Goal: Information Seeking & Learning: Learn about a topic

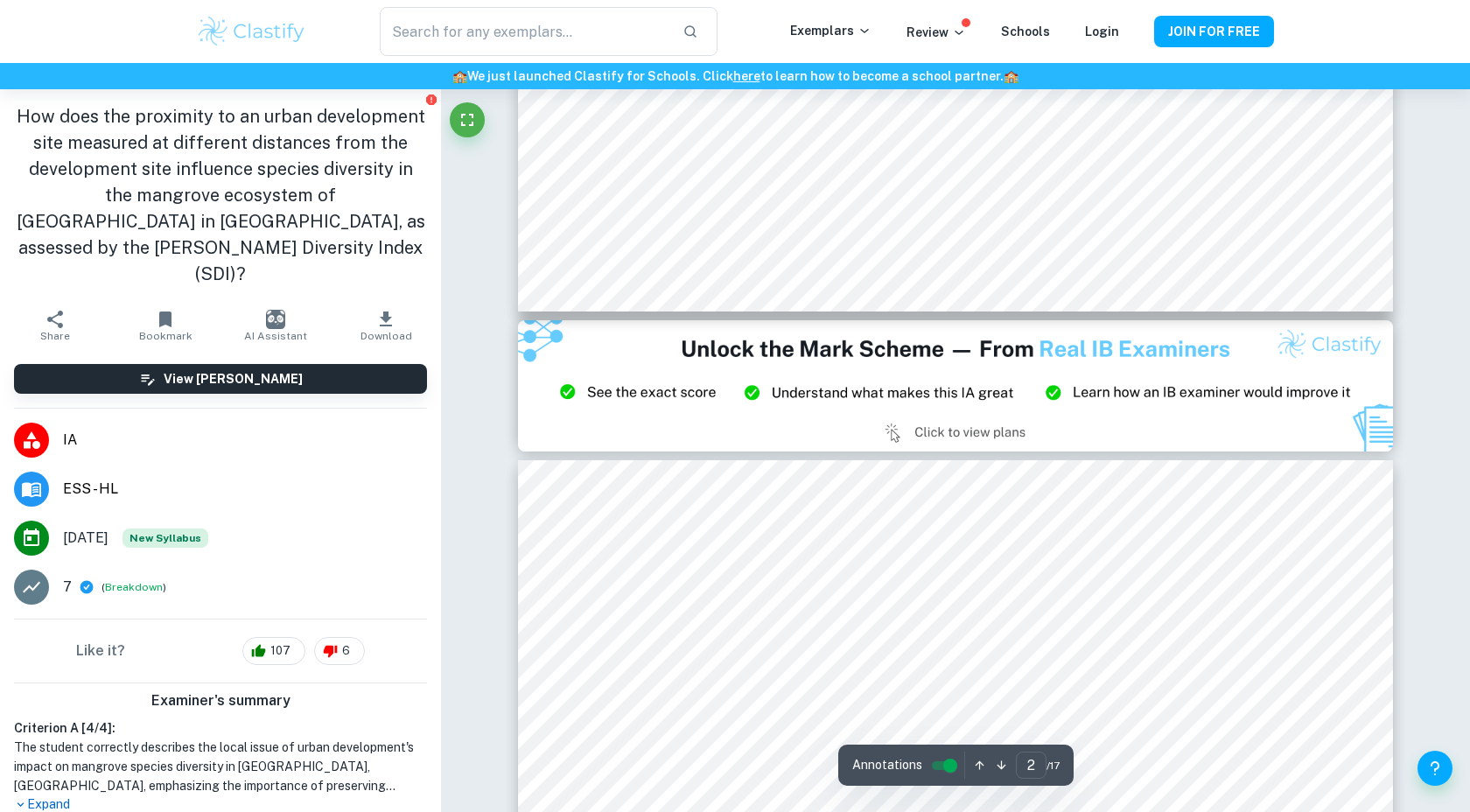
scroll to position [2210, 0]
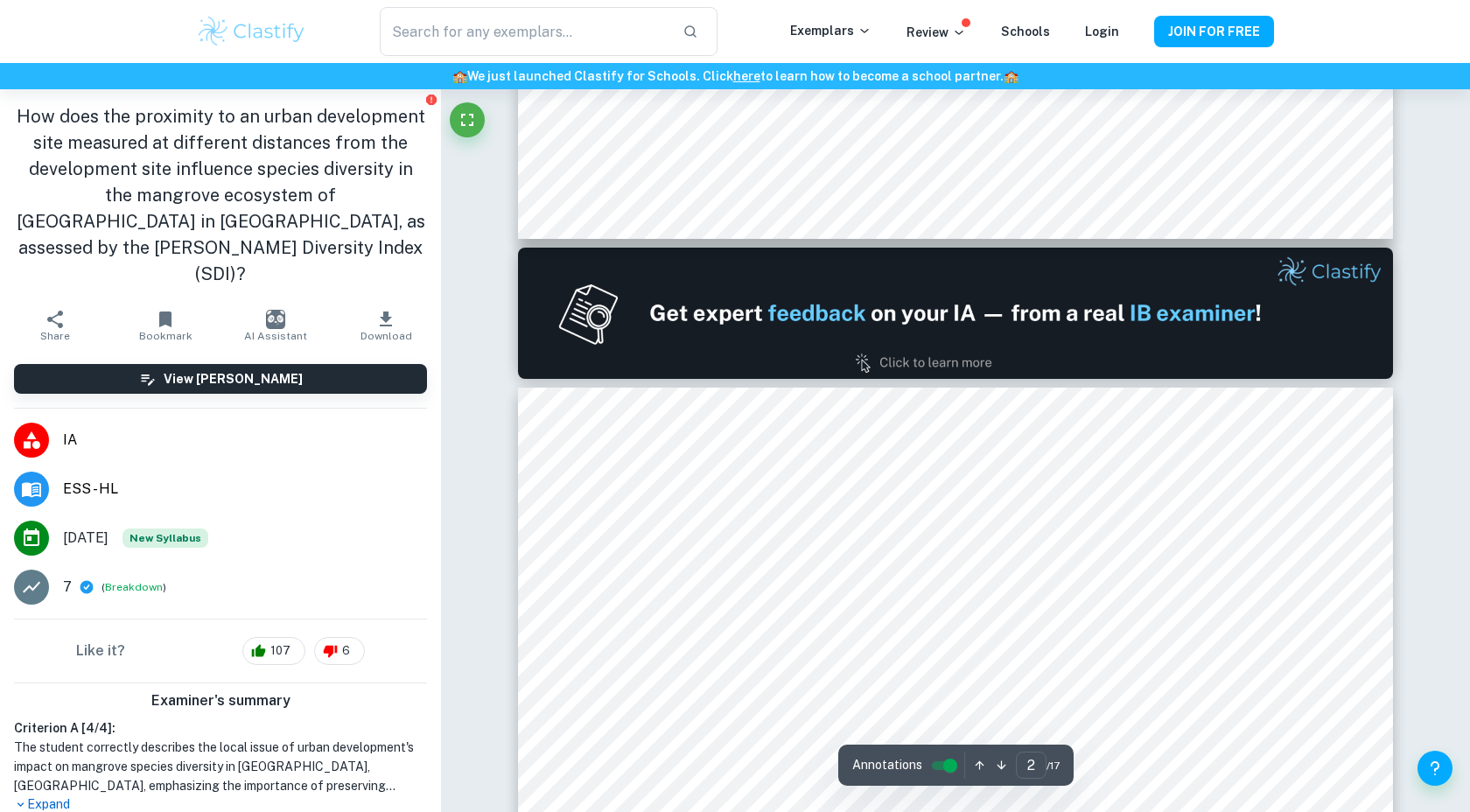
type input "1"
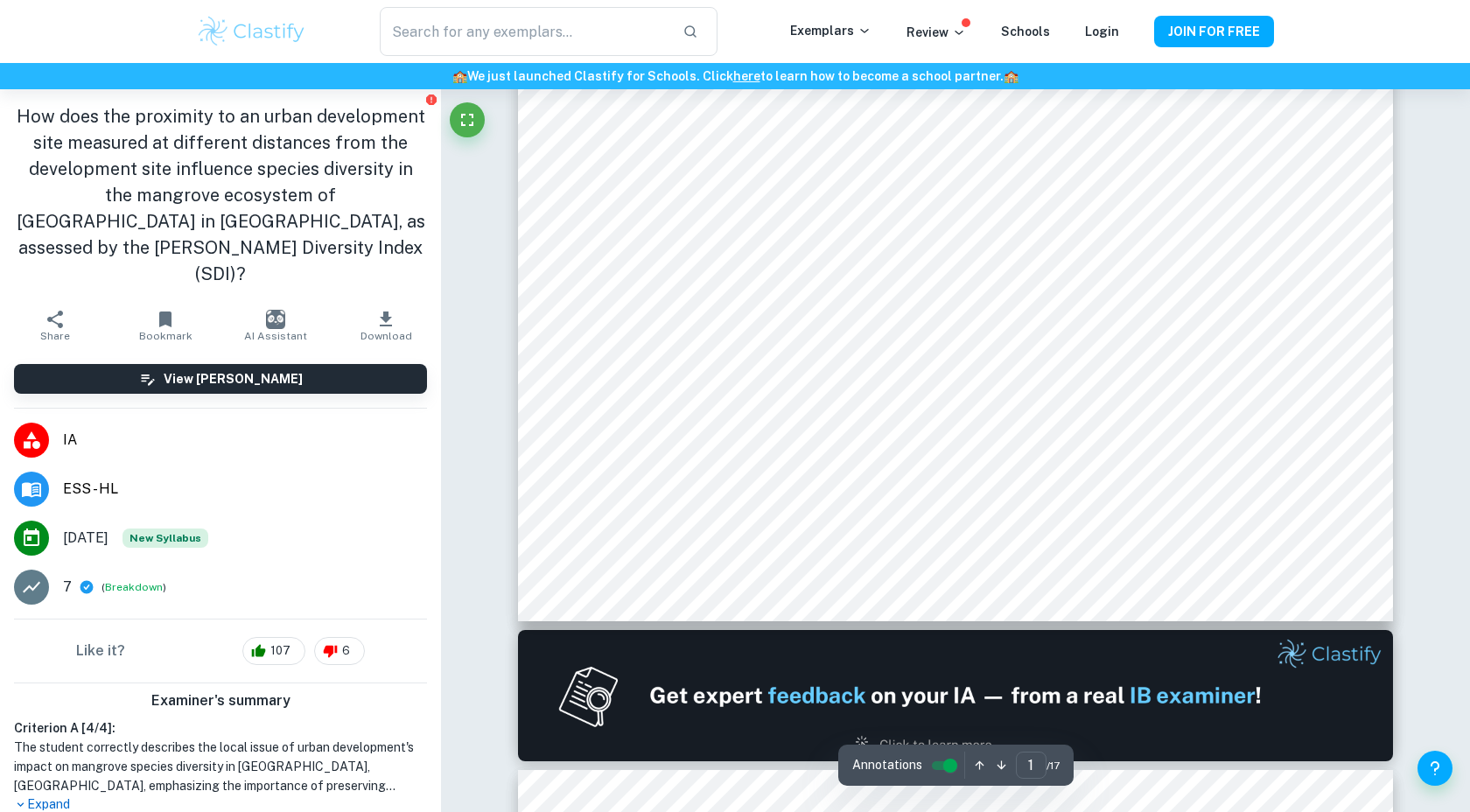
click at [944, 772] on input "controlled" at bounding box center [949, 766] width 63 height 21
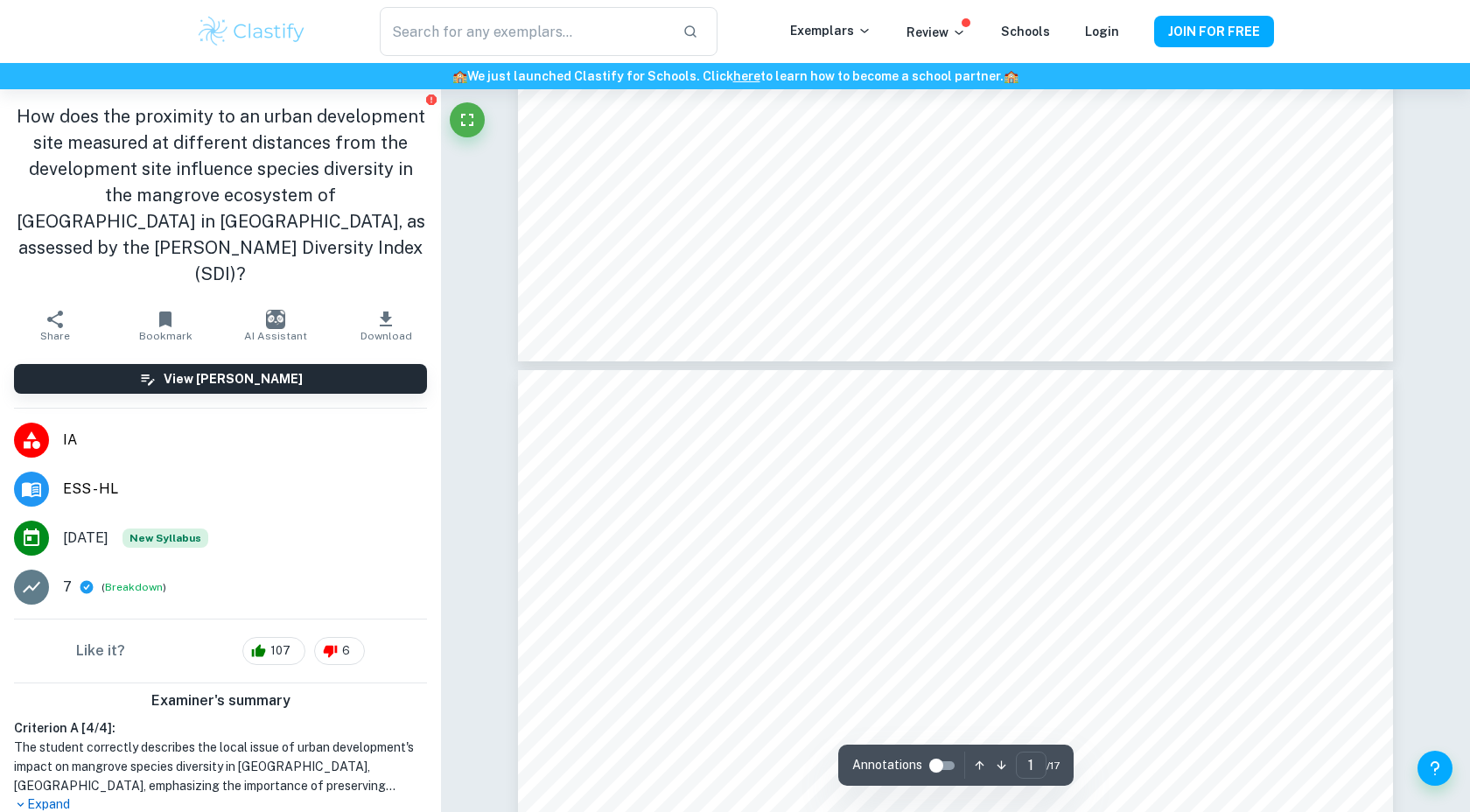
type input "2"
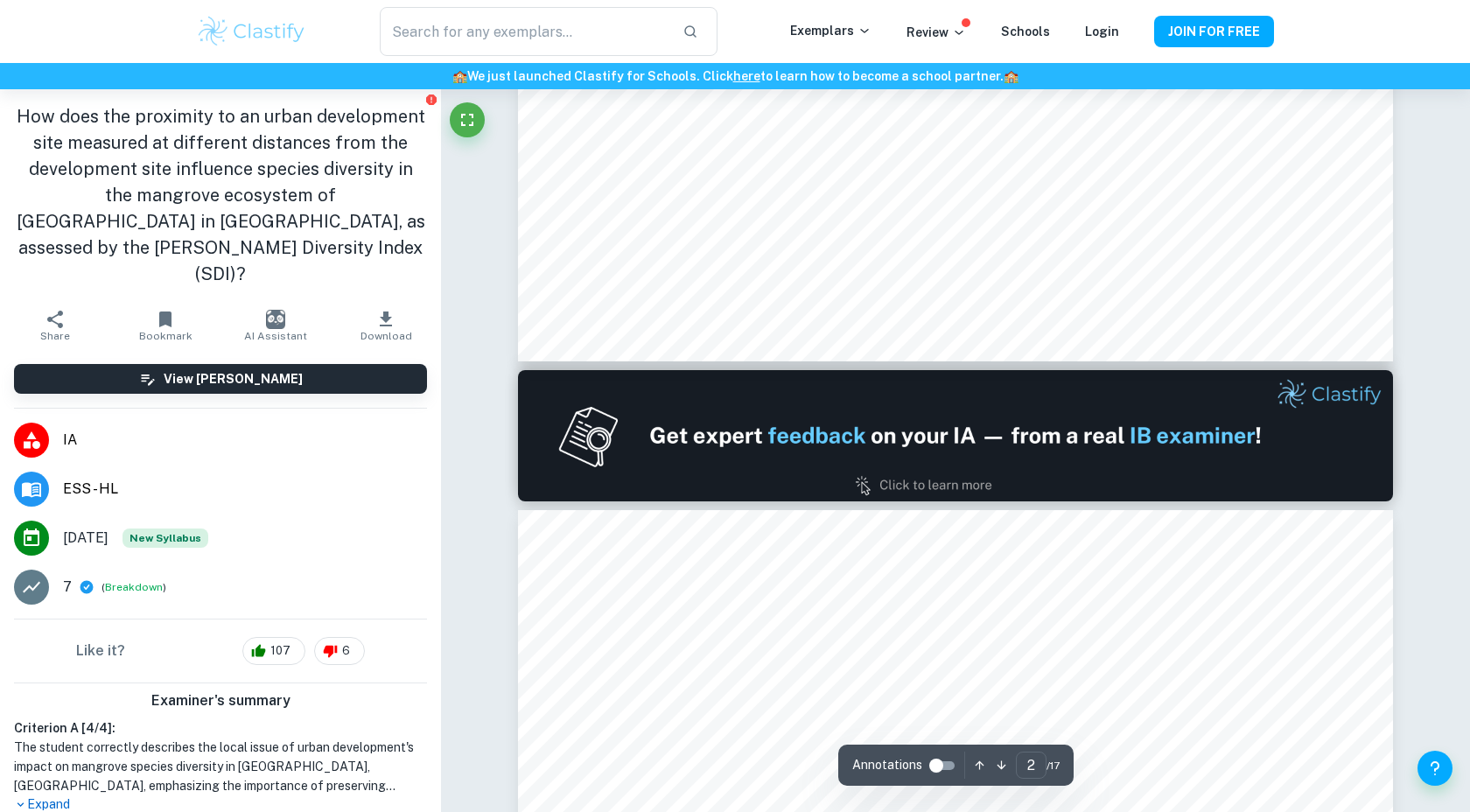
scroll to position [1033, 0]
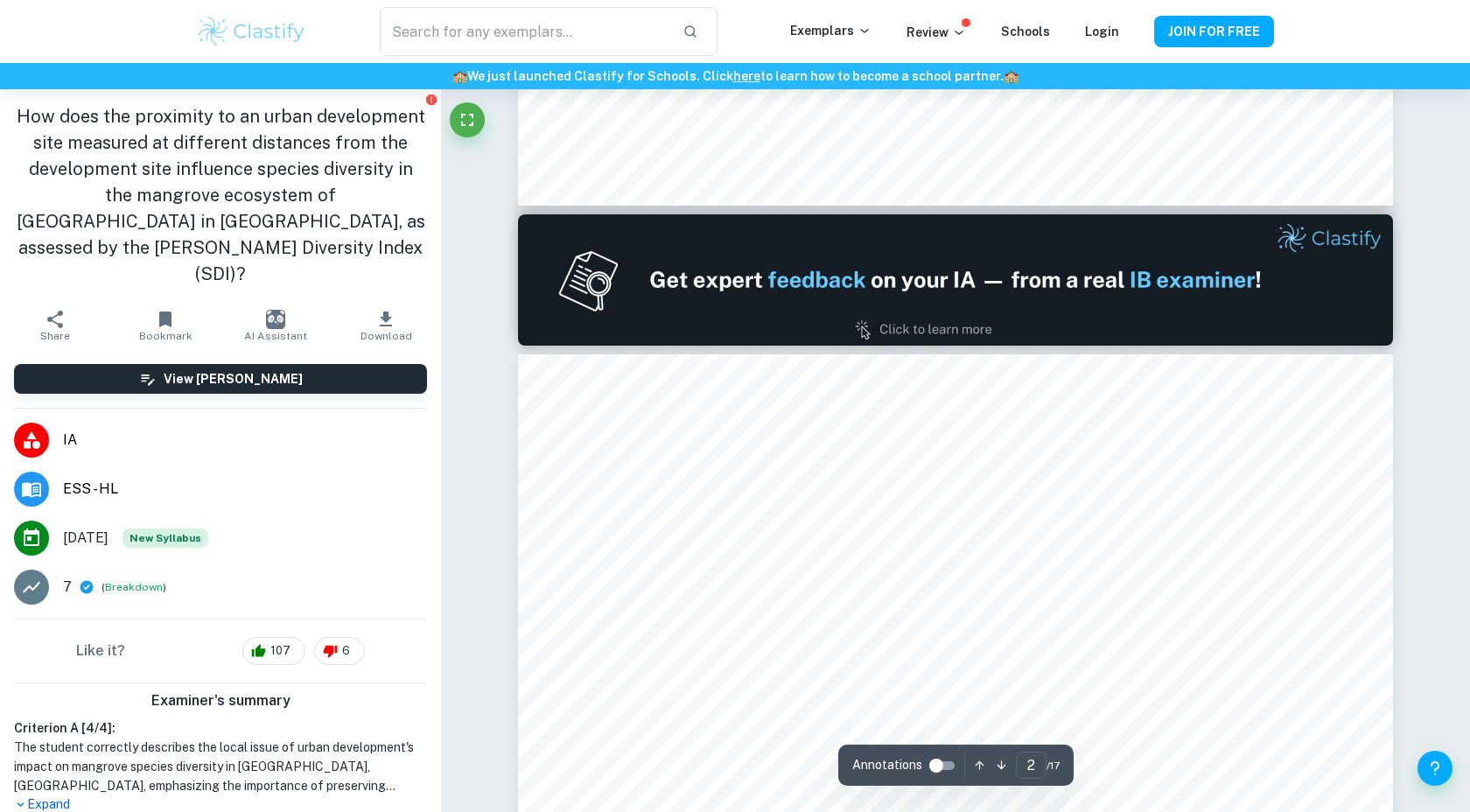
click at [947, 771] on input "controlled" at bounding box center [936, 766] width 63 height 21
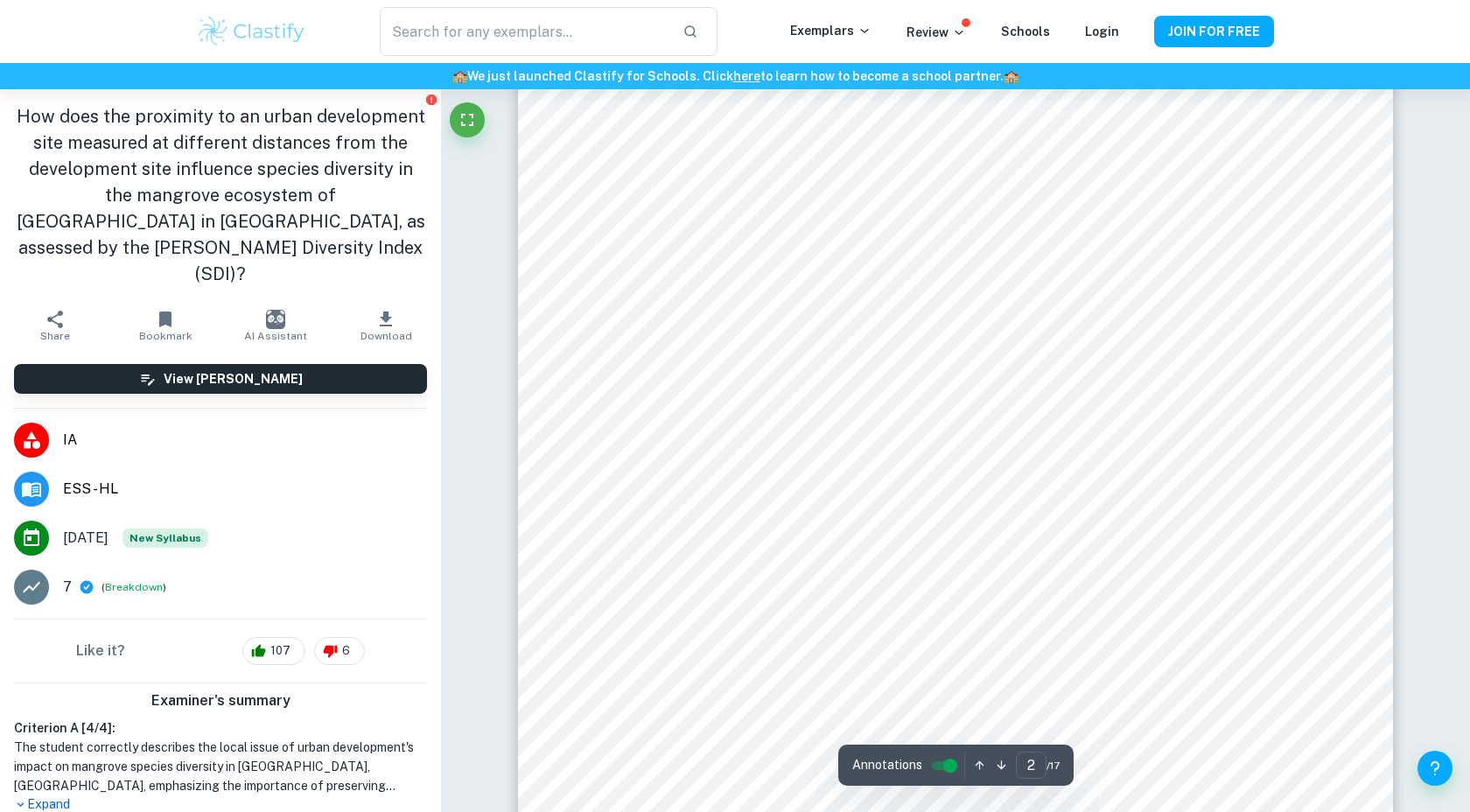
scroll to position [1521, 0]
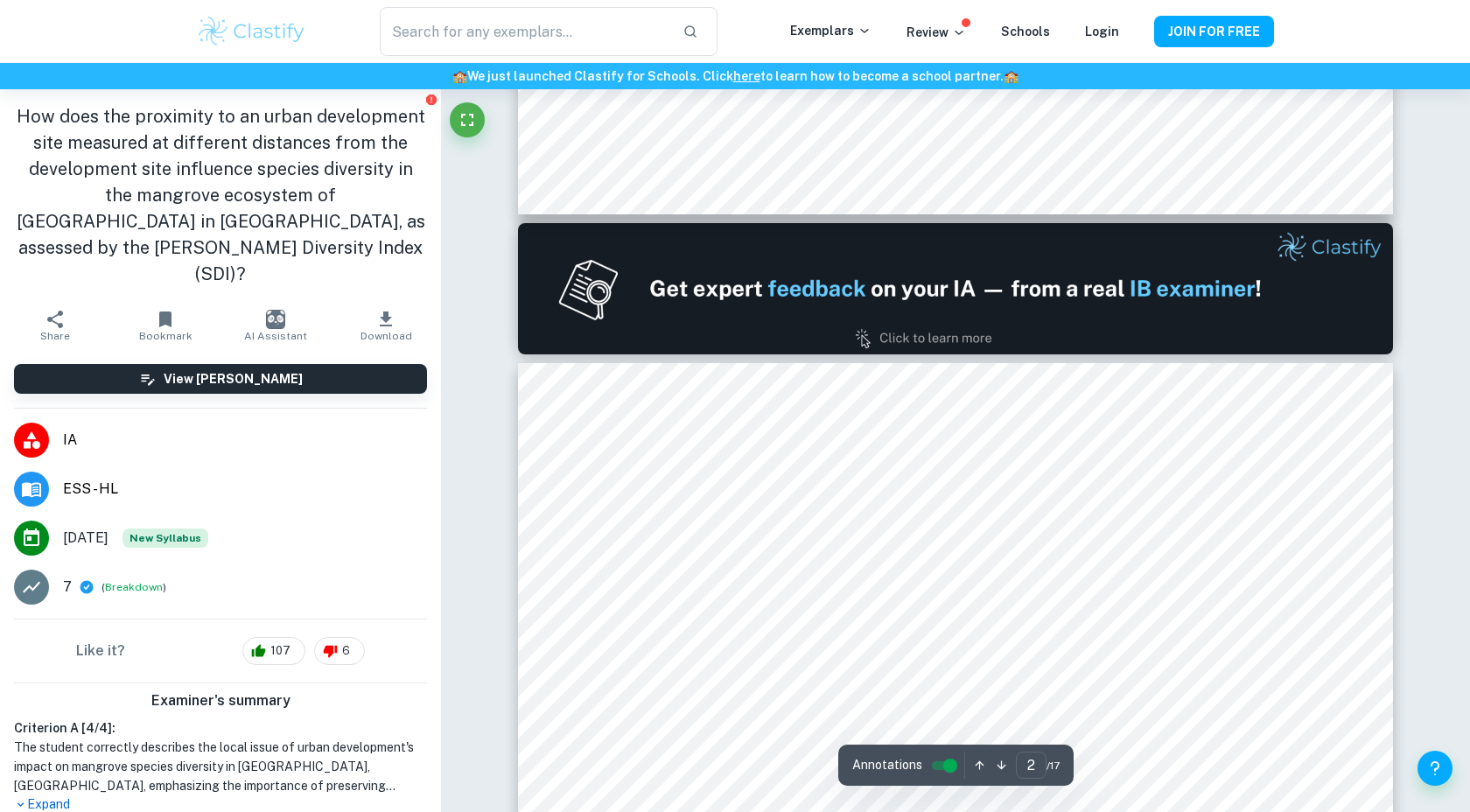
type input "1"
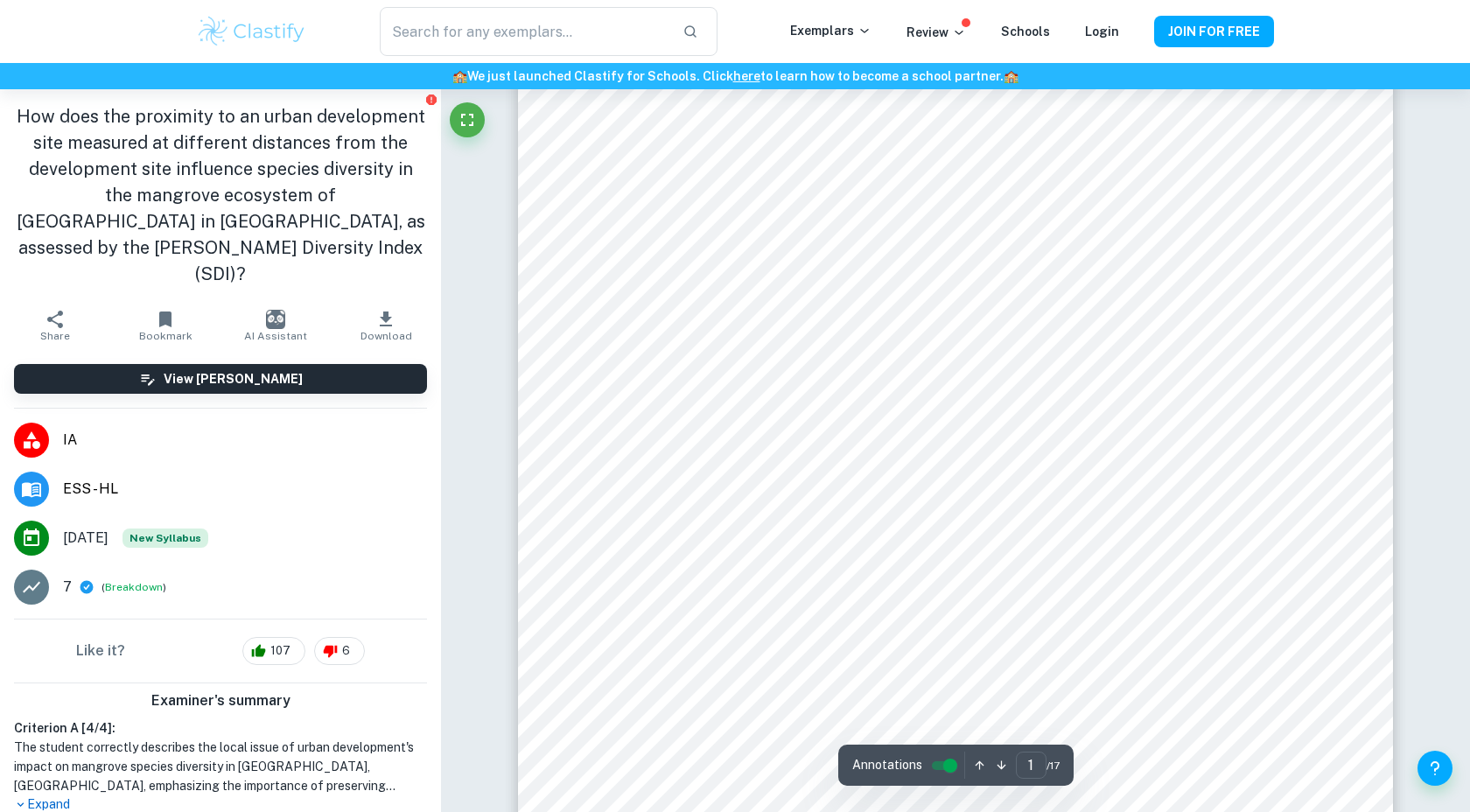
scroll to position [0, 0]
click at [291, 642] on span "107" at bounding box center [280, 651] width 39 height 18
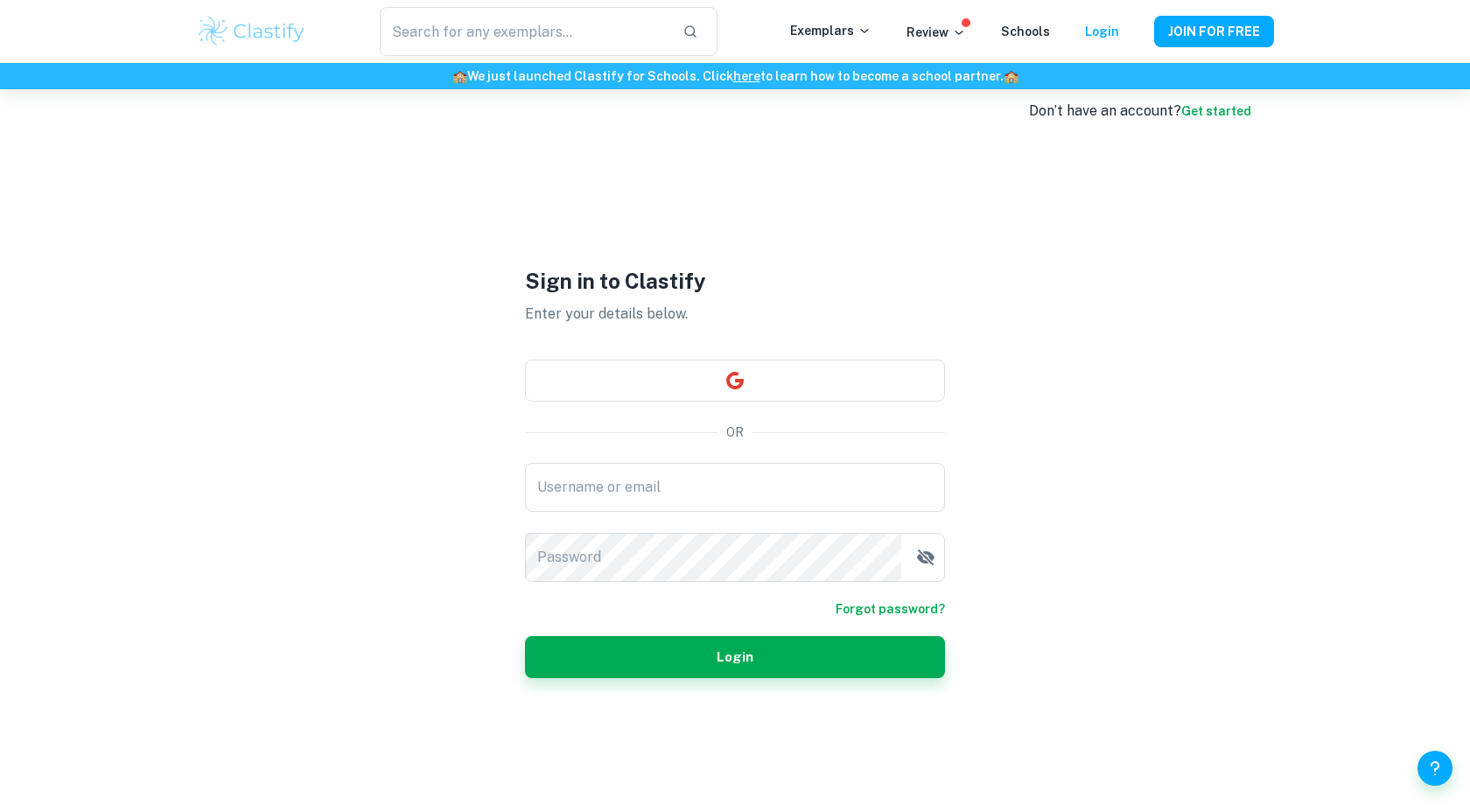
scroll to position [29, 0]
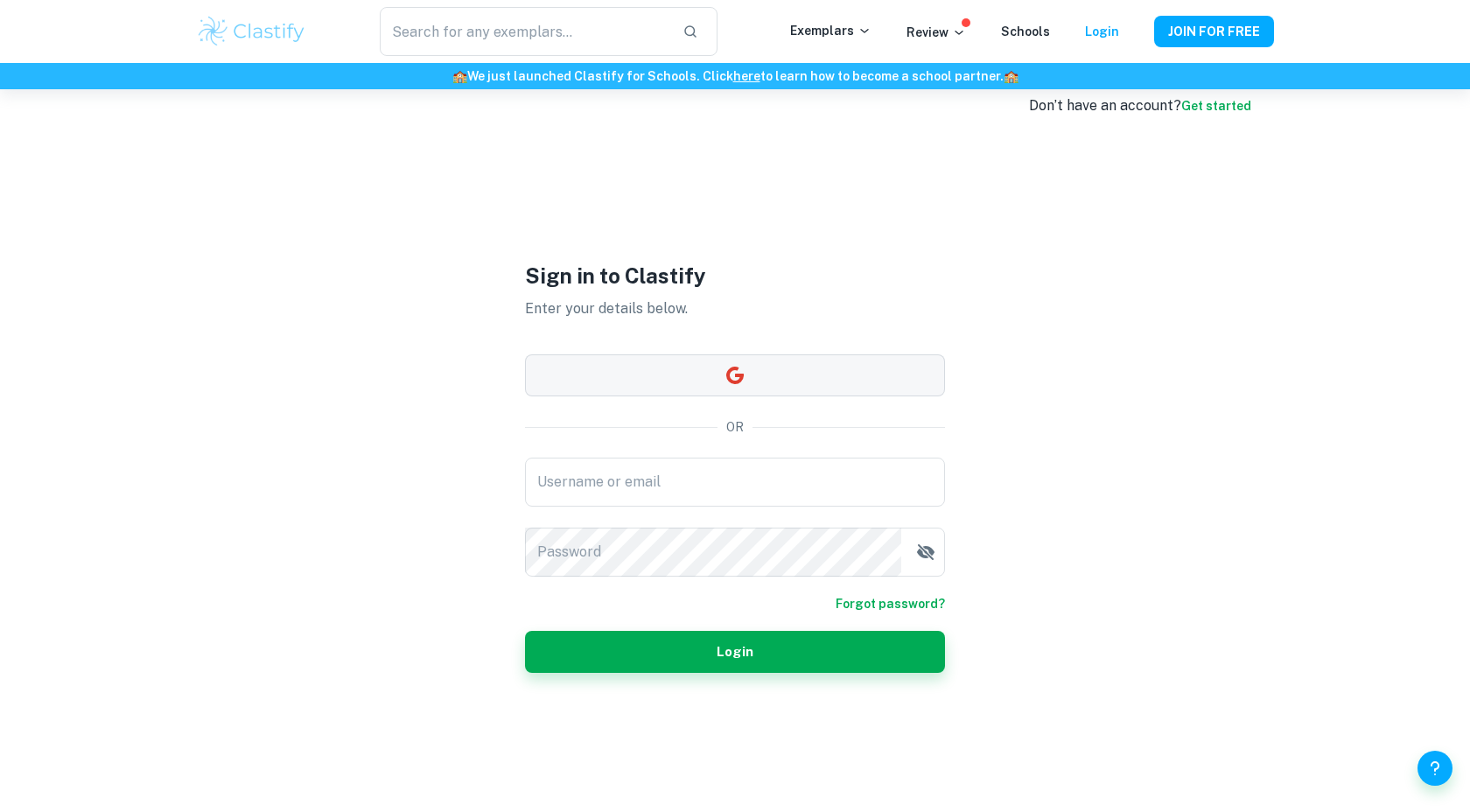
click at [854, 363] on button "button" at bounding box center [735, 374] width 420 height 42
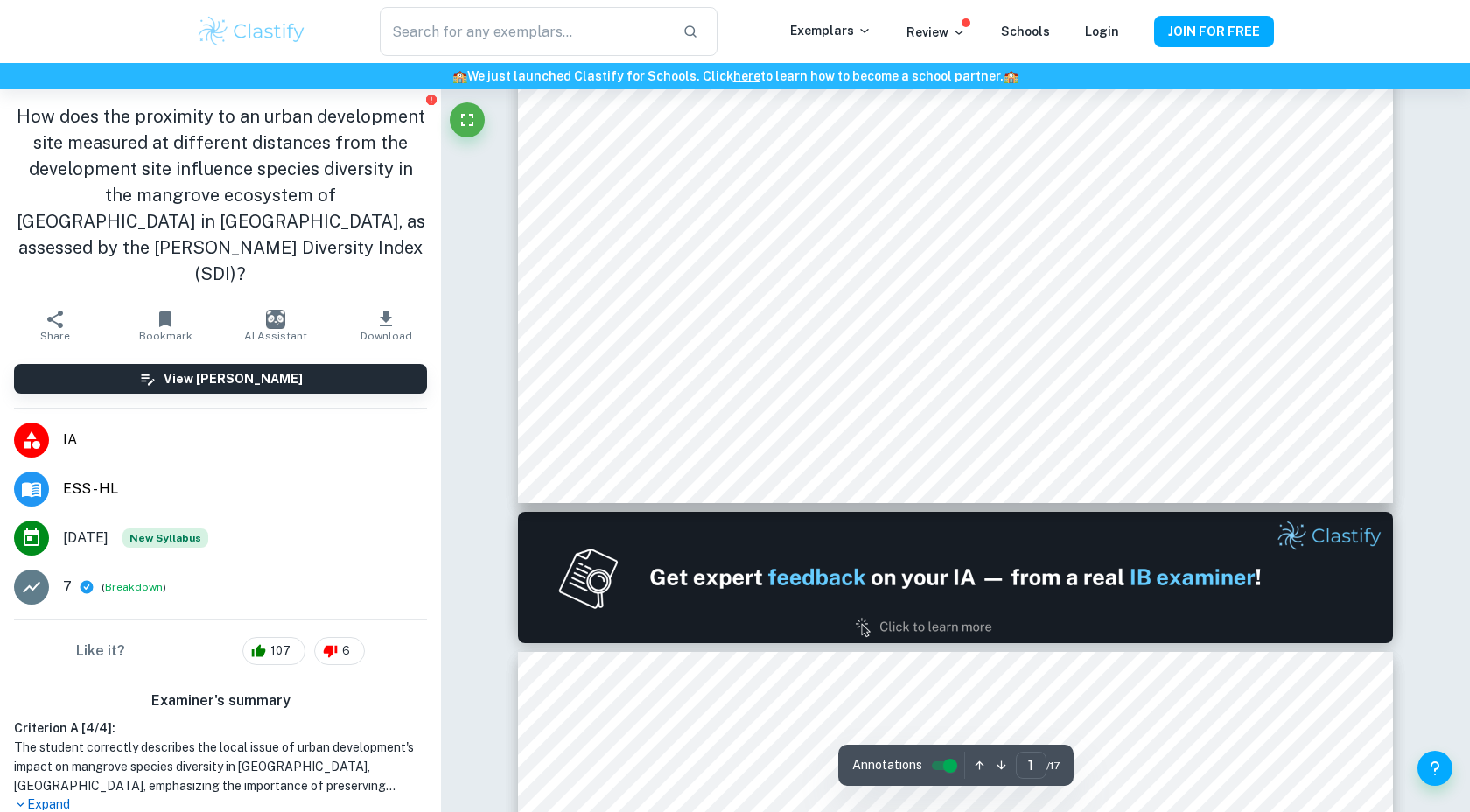
type input "2"
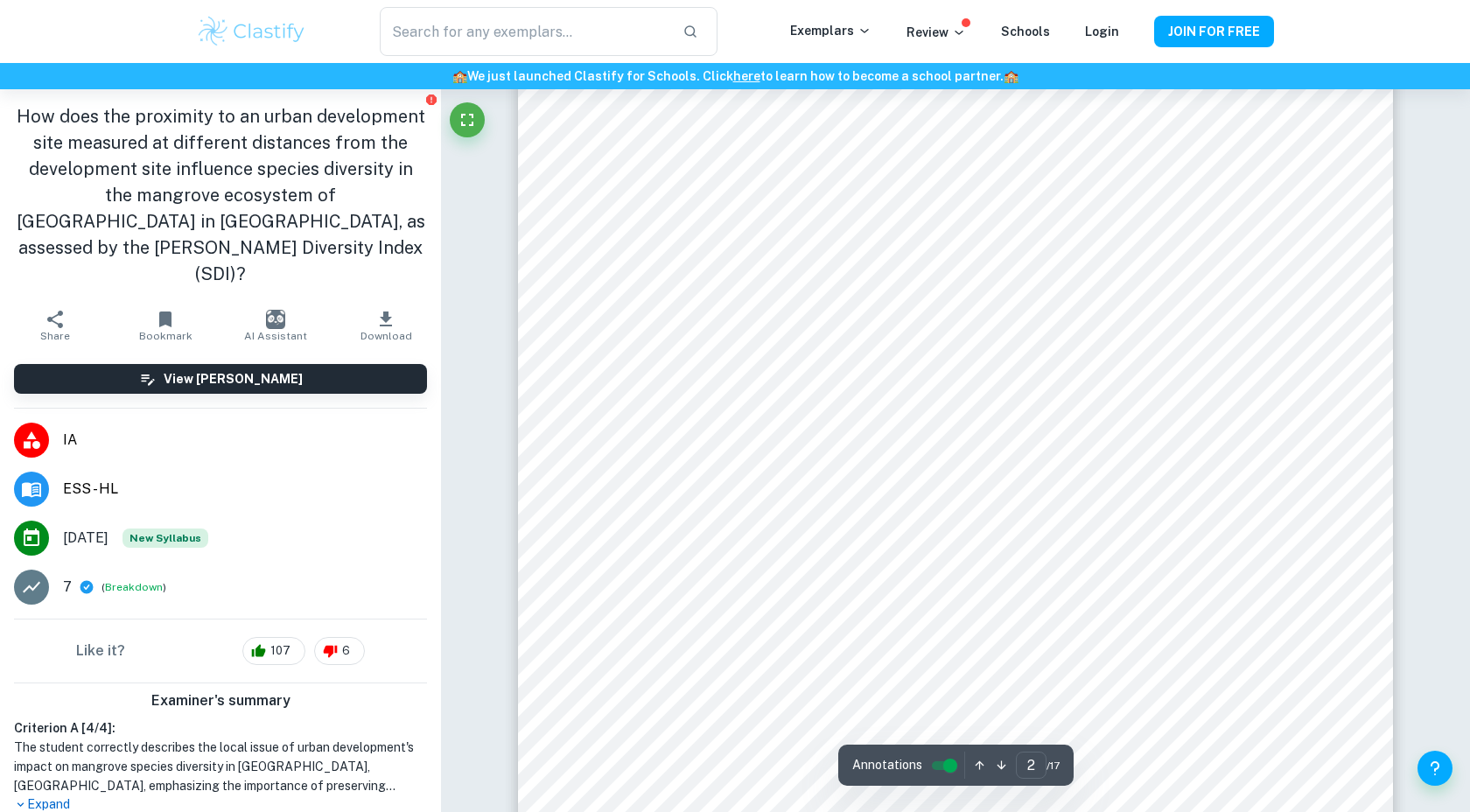
scroll to position [1399, 0]
click at [432, 98] on icon "Report issue" at bounding box center [431, 99] width 11 height 11
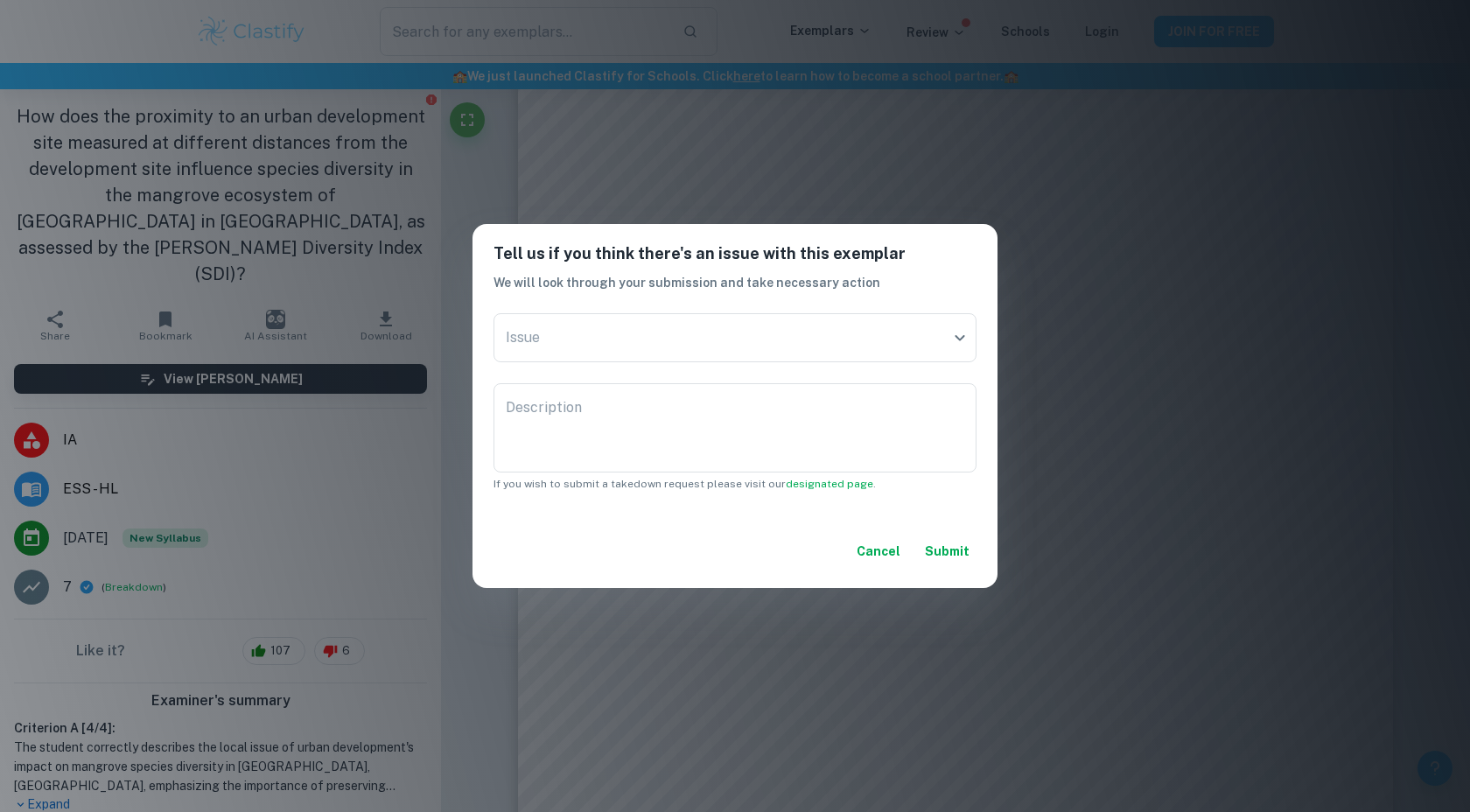
click at [679, 202] on div "Tell us if you think there's an issue with this exemplar We will look through y…" at bounding box center [735, 406] width 1470 height 812
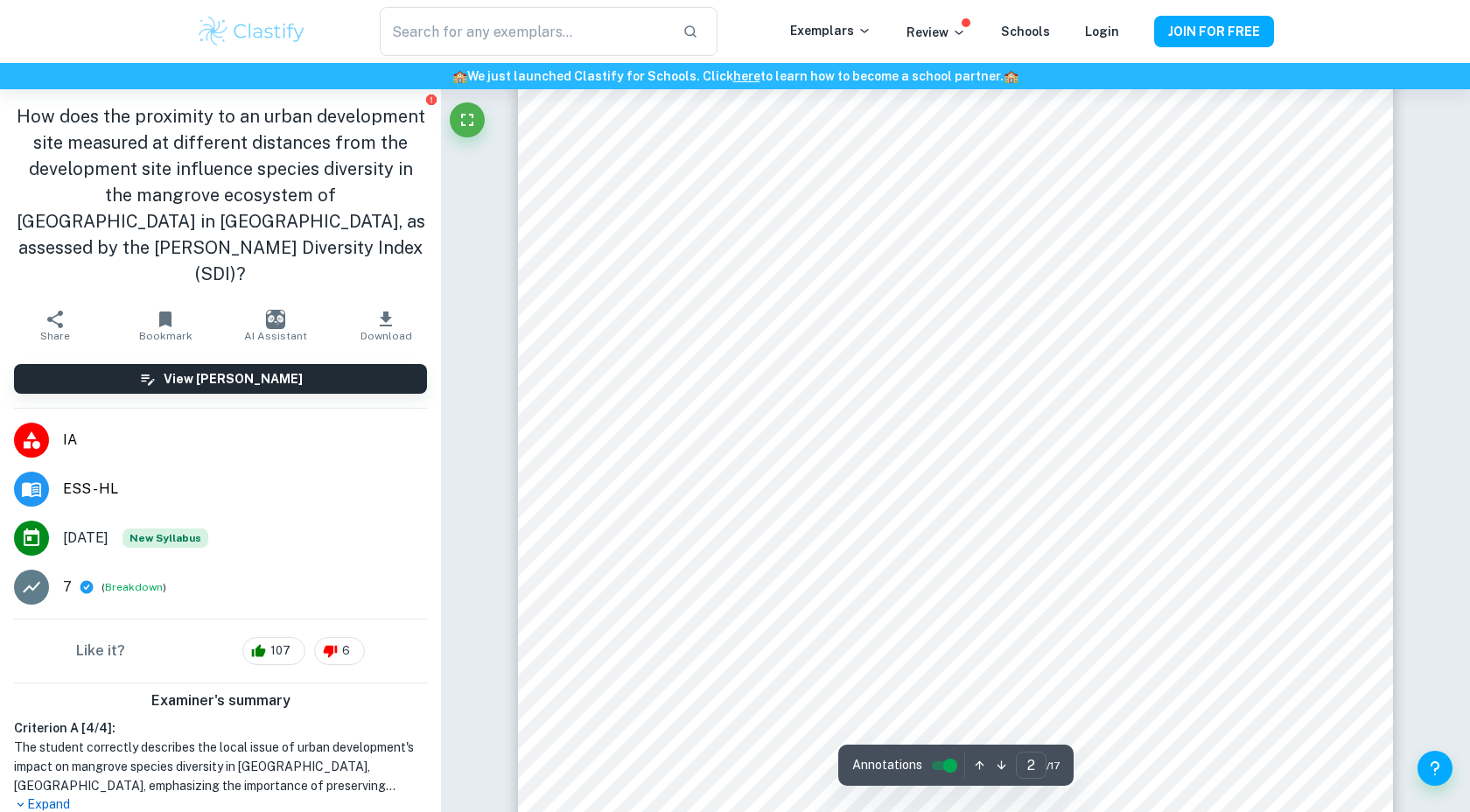
scroll to position [1438, 0]
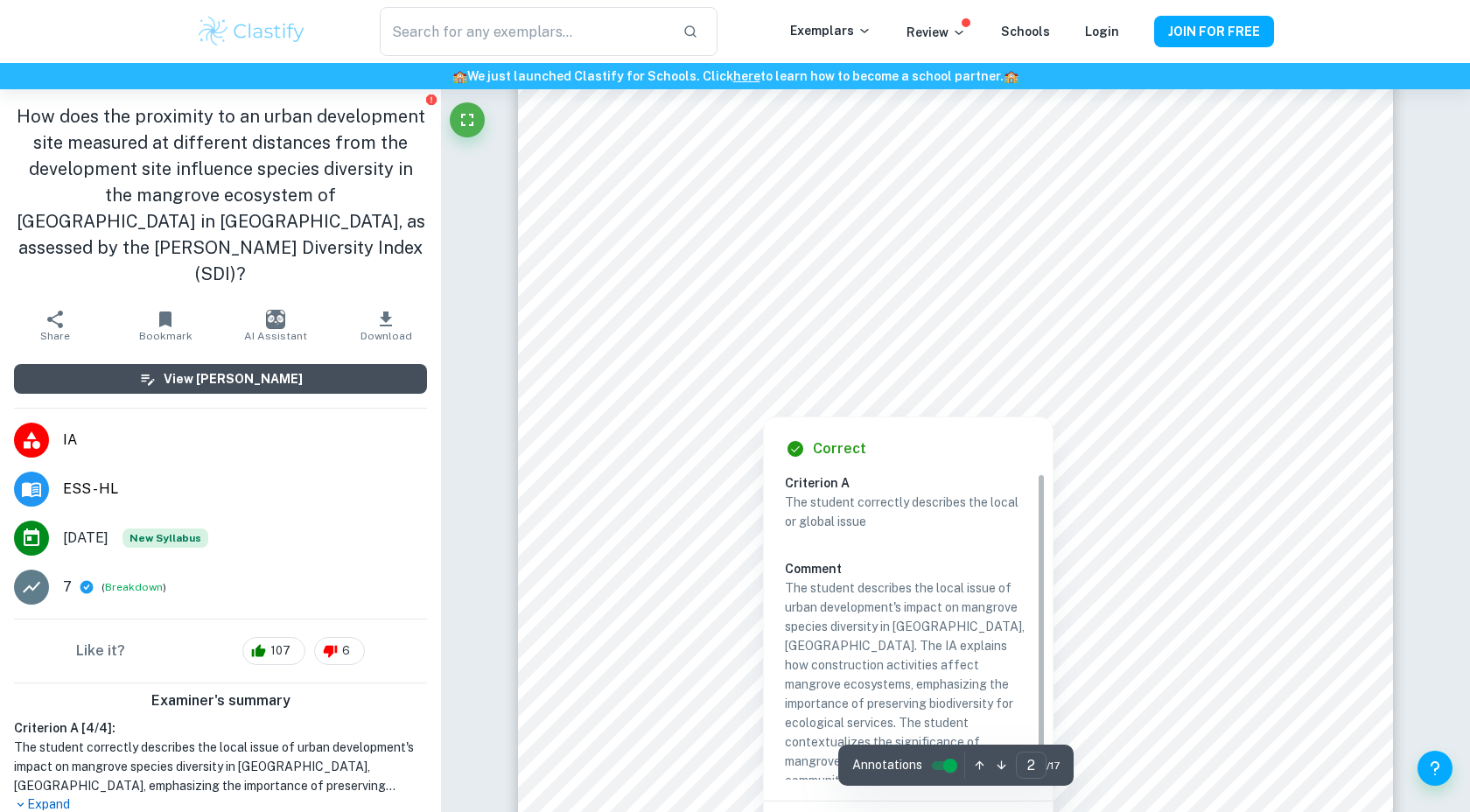
click at [327, 364] on button "View [PERSON_NAME]" at bounding box center [220, 378] width 413 height 30
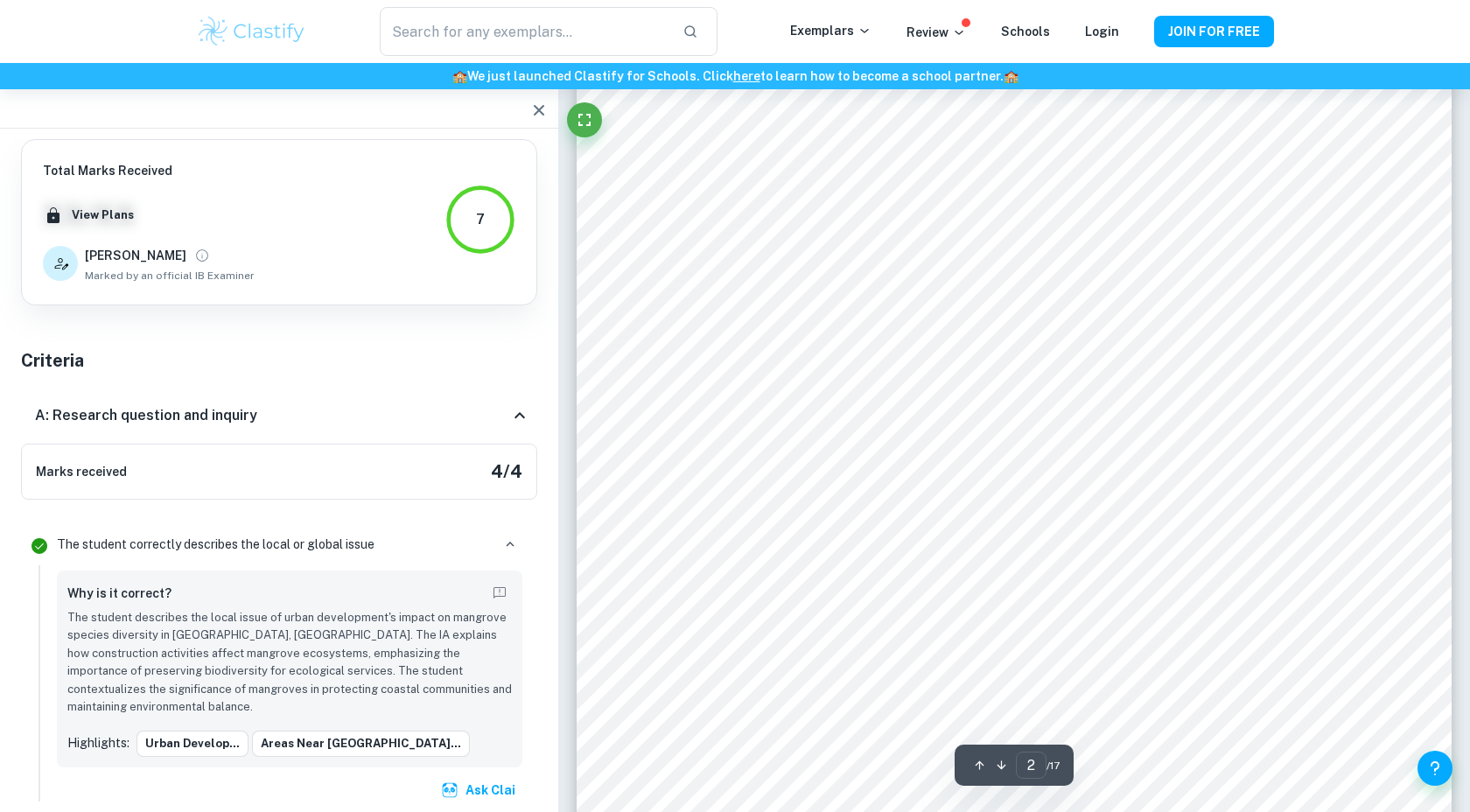
type input "1"
click at [530, 107] on icon "button" at bounding box center [539, 110] width 21 height 21
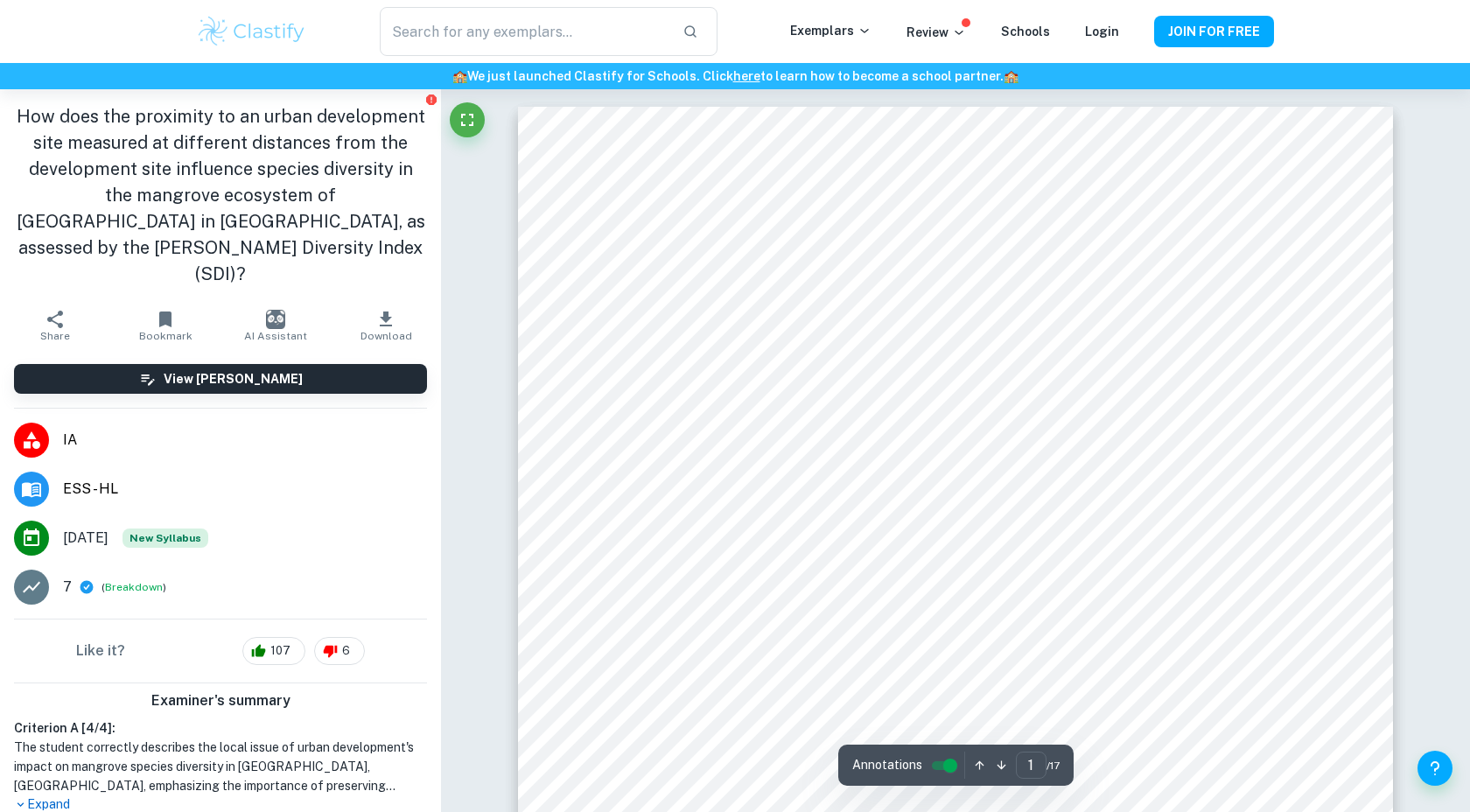
click at [473, 125] on icon "Fullscreen" at bounding box center [467, 120] width 13 height 13
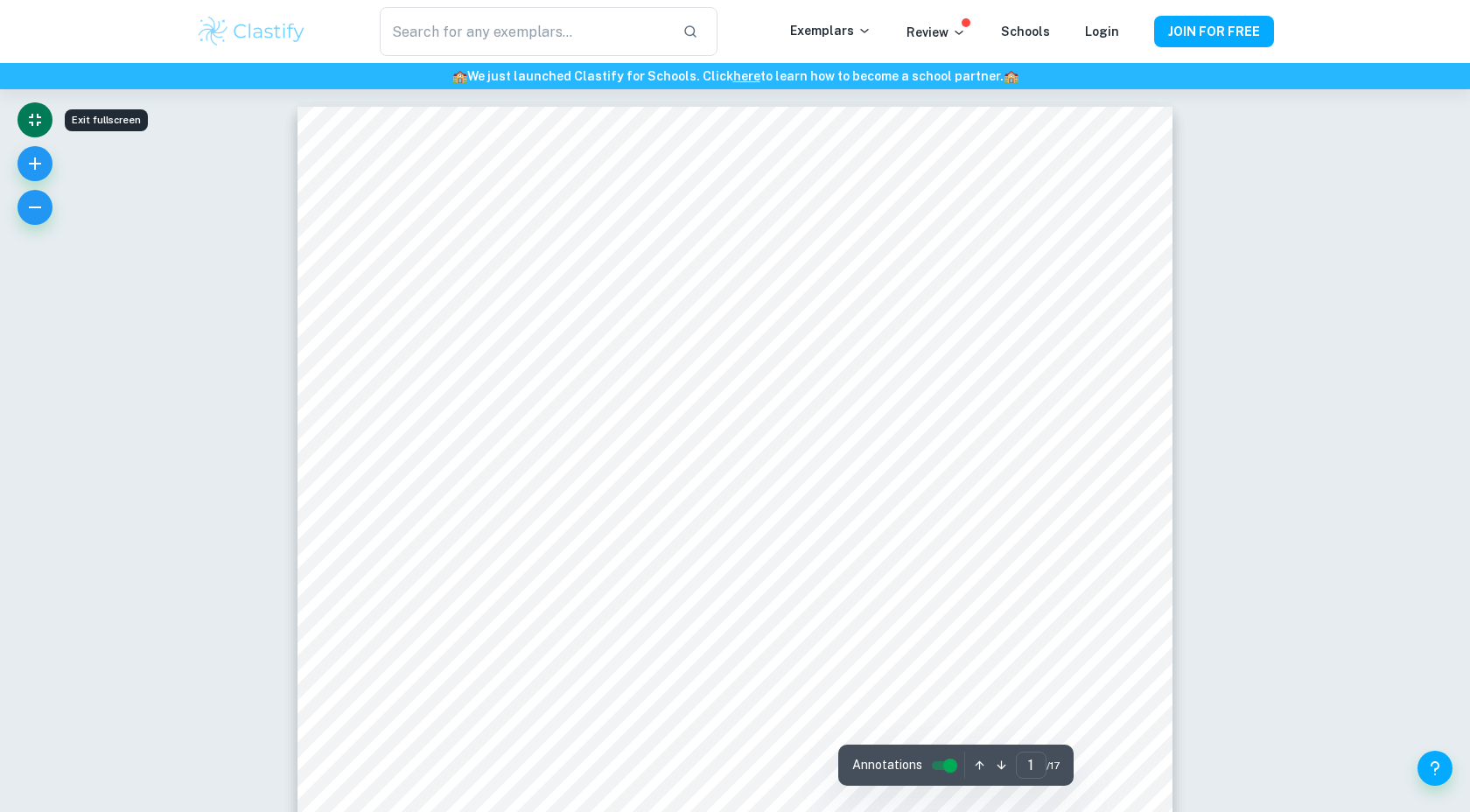
click at [47, 132] on button "Exit fullscreen" at bounding box center [35, 120] width 35 height 35
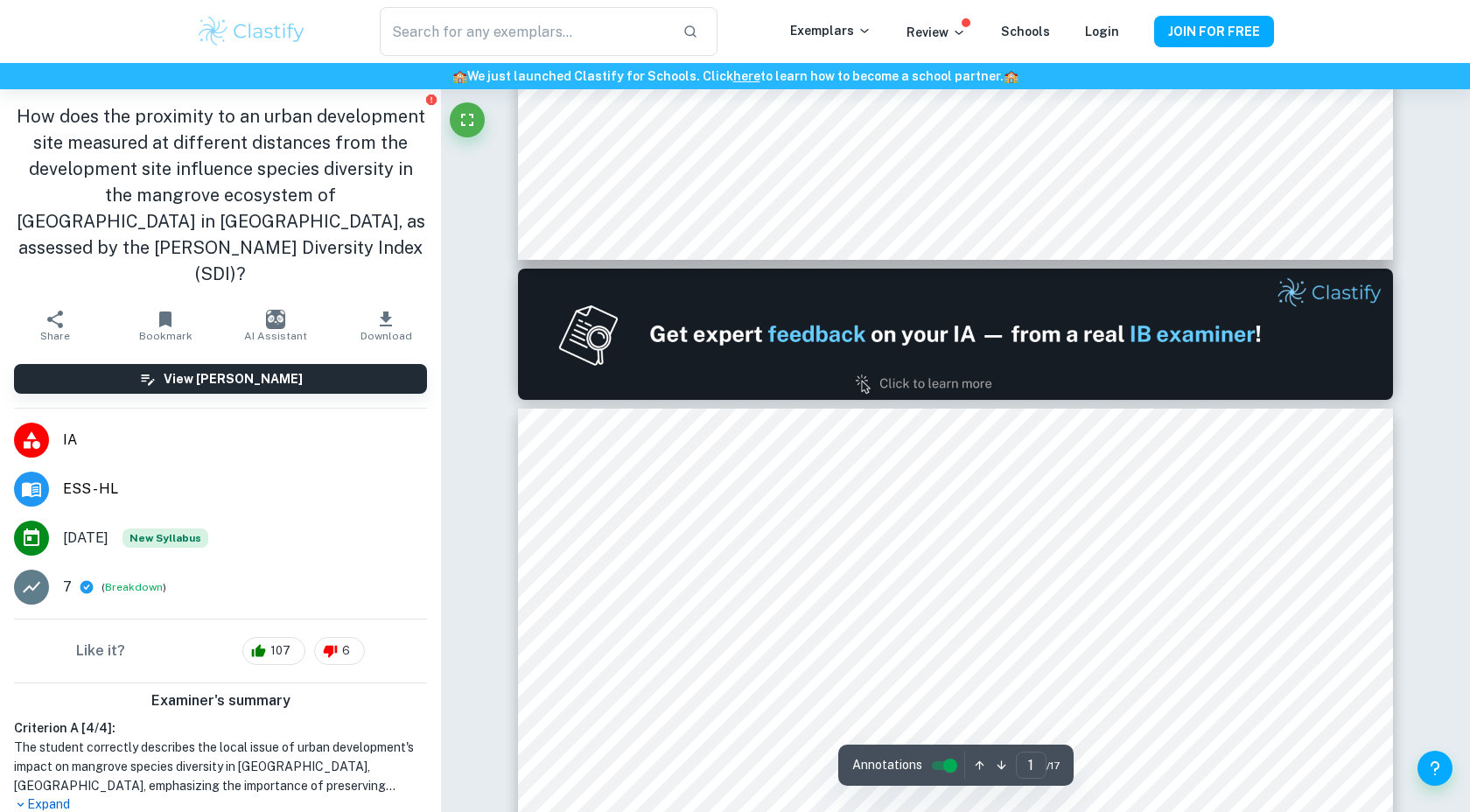
type input "2"
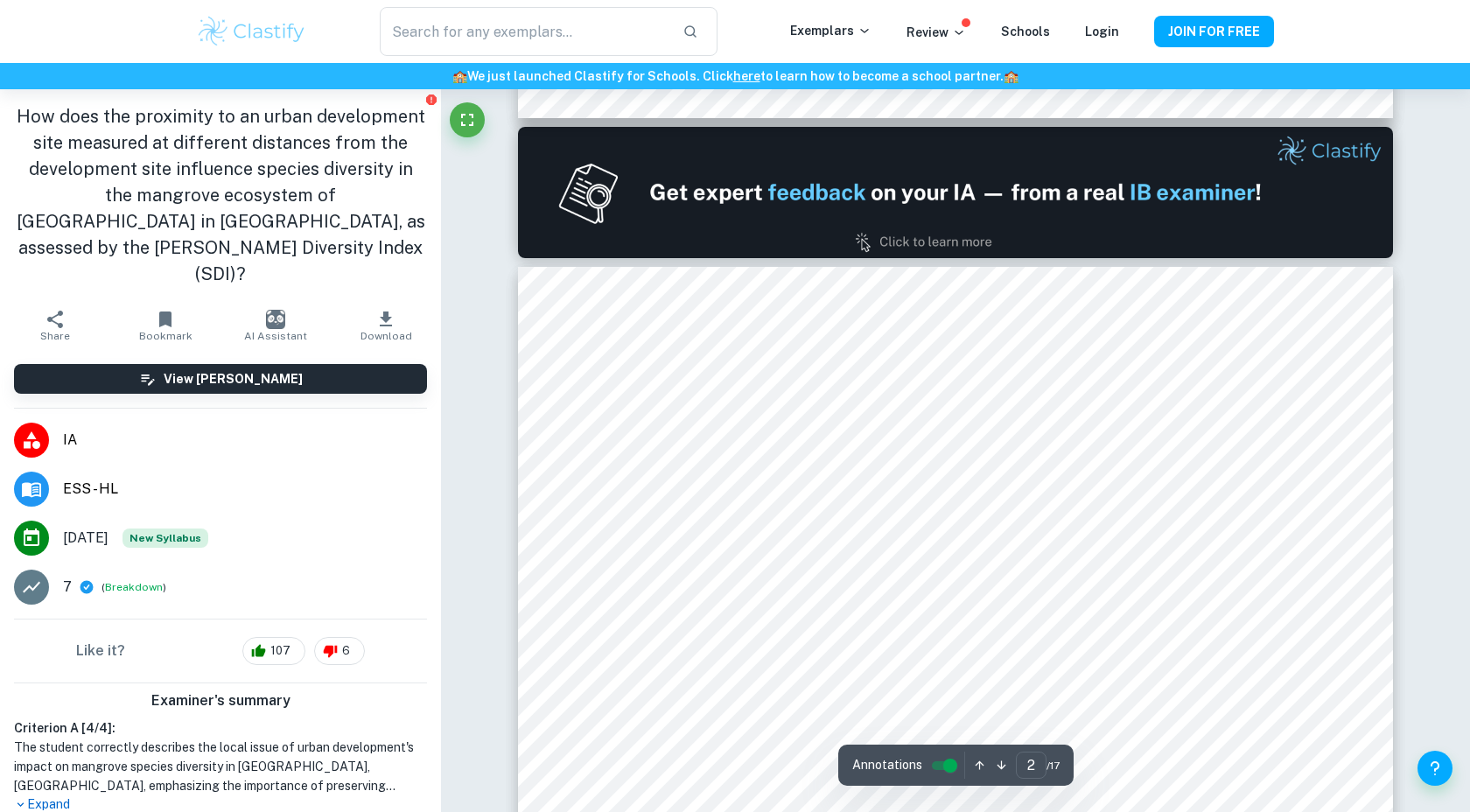
scroll to position [1213, 0]
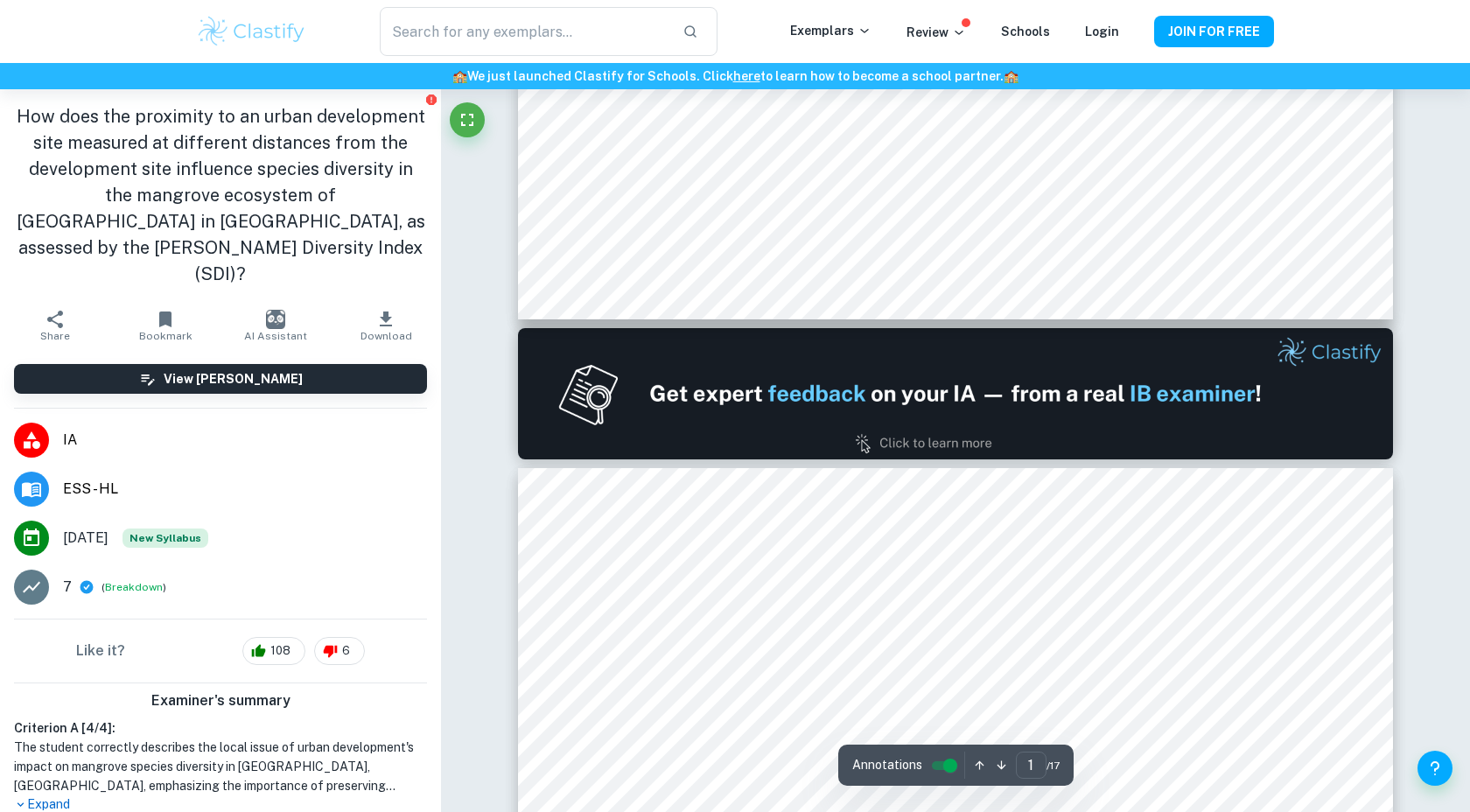
type input "2"
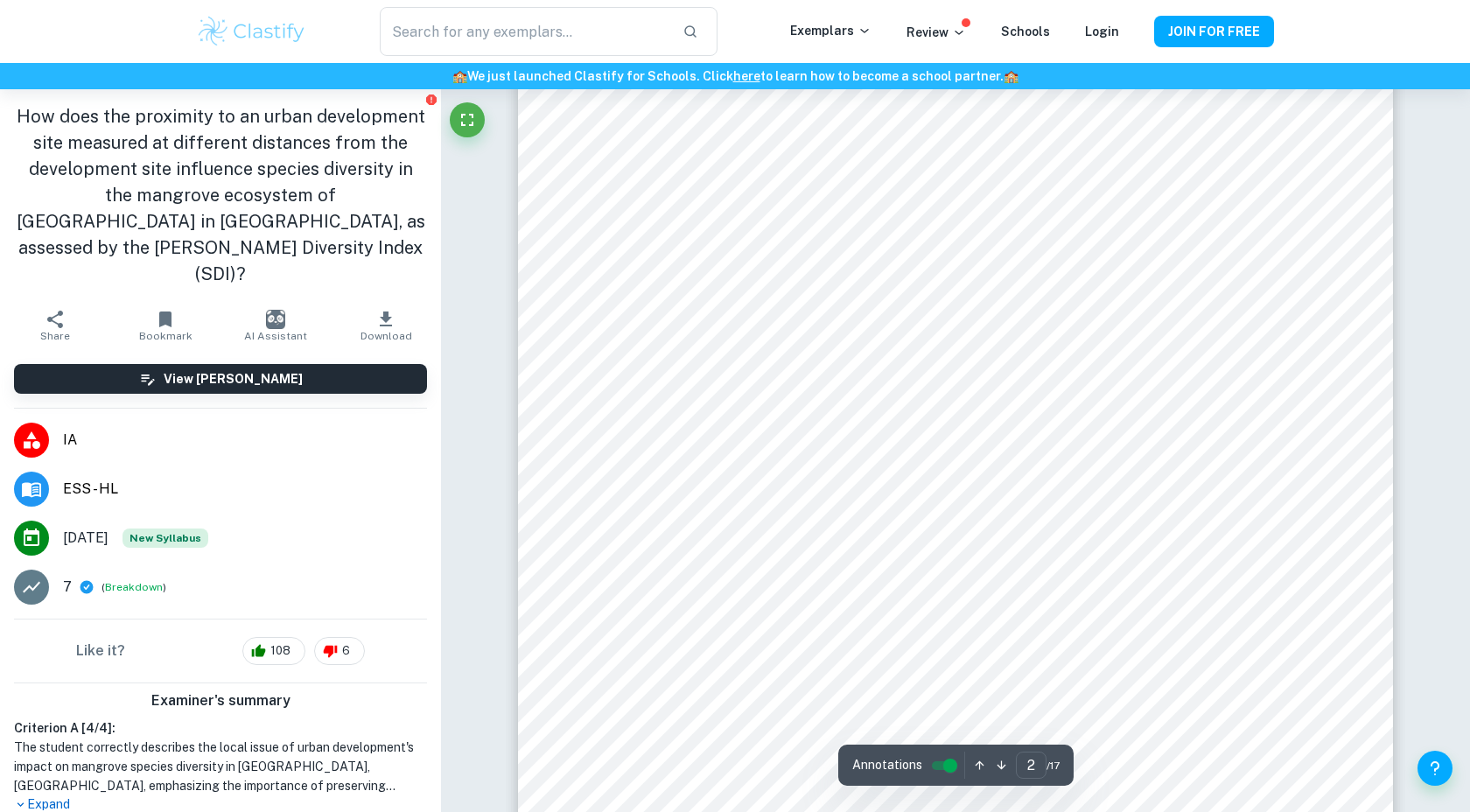
scroll to position [1448, 0]
